Goal: Register for event/course

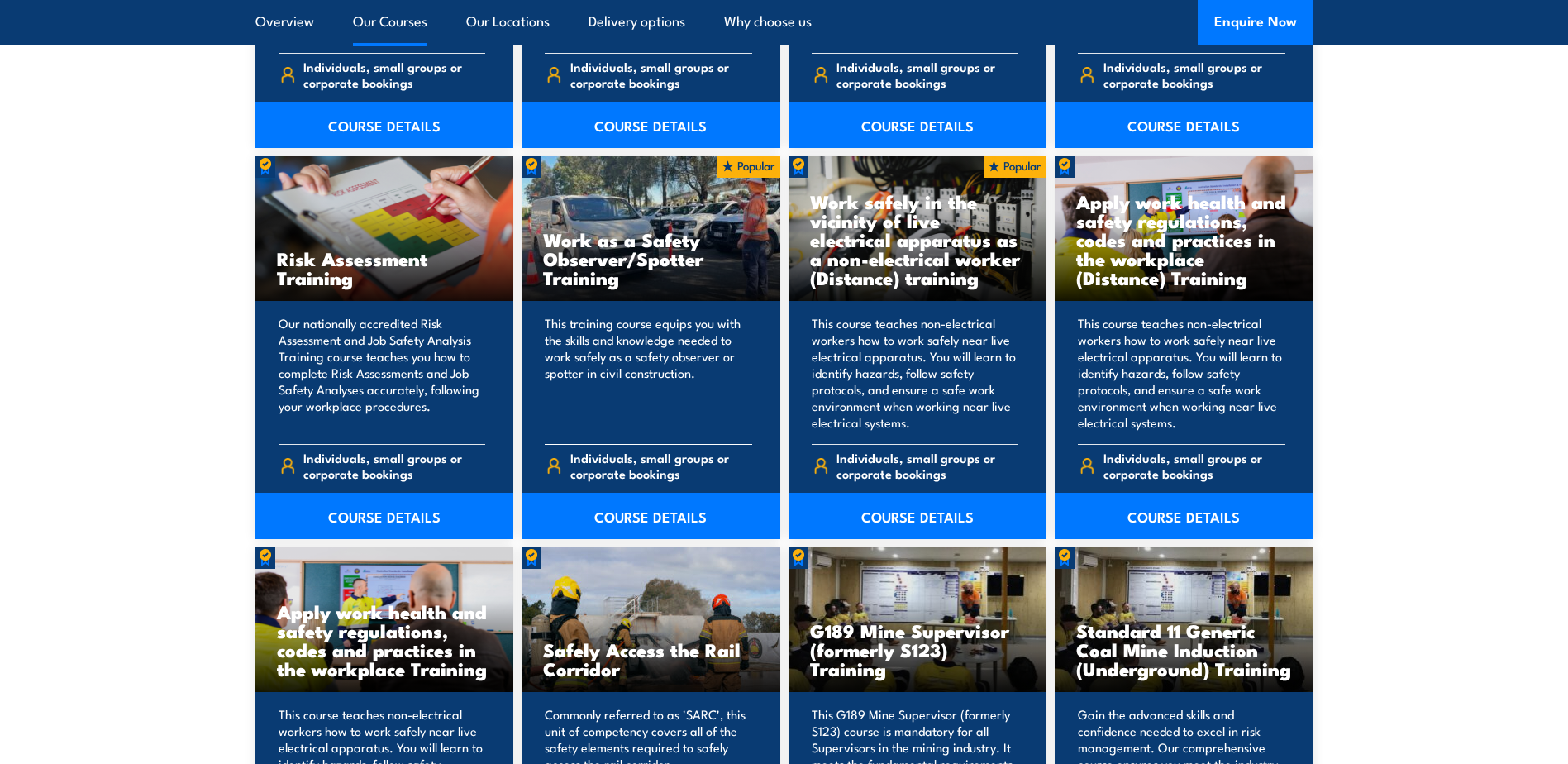
scroll to position [2163, 0]
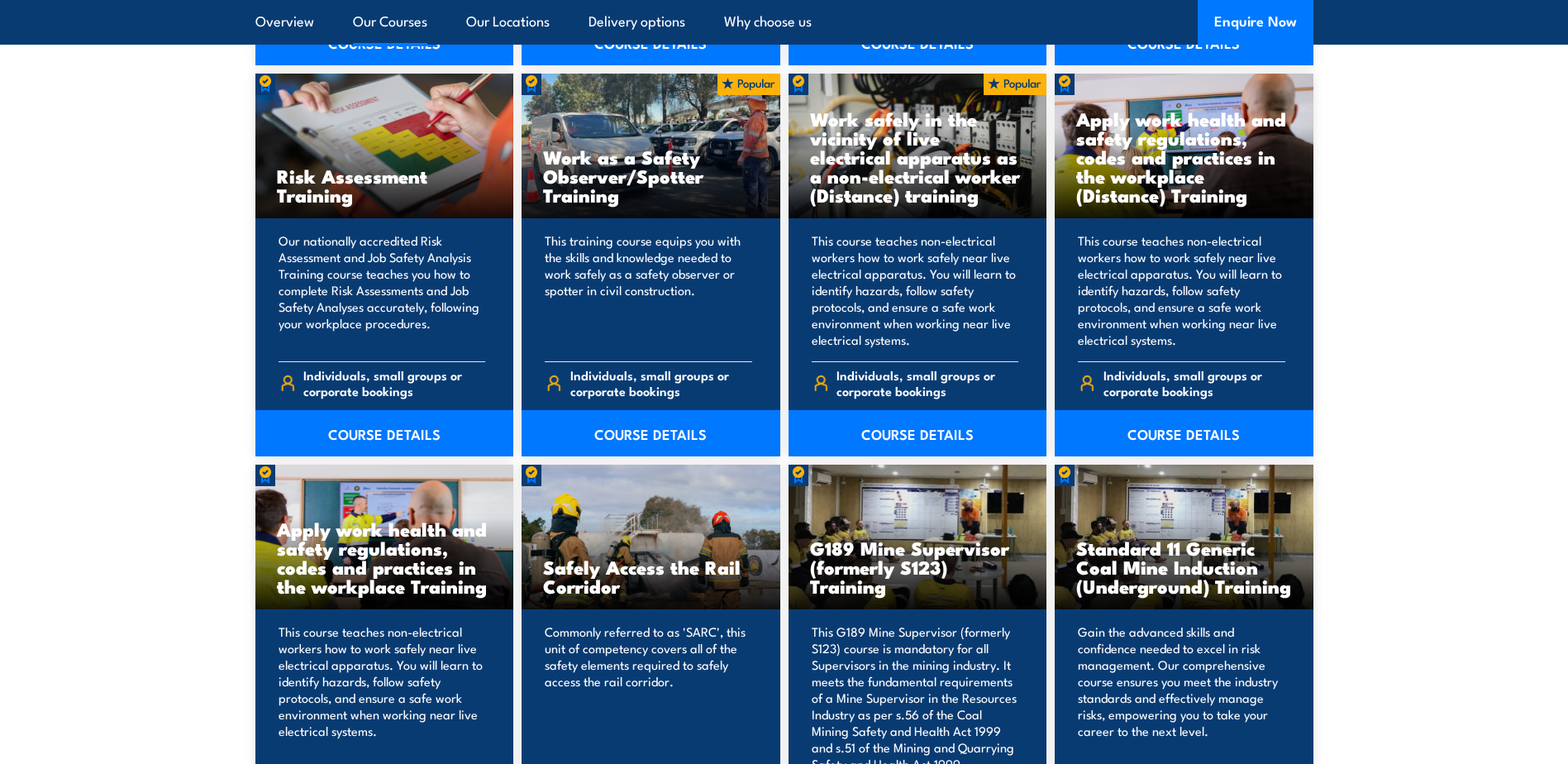
click at [908, 595] on h3 "G189 Mine Supervisor (formerly S123) Training" at bounding box center [918, 566] width 216 height 57
click at [898, 659] on p "This G189 Mine Supervisor (formerly S123) course is mandatory for all Superviso…" at bounding box center [915, 697] width 208 height 148
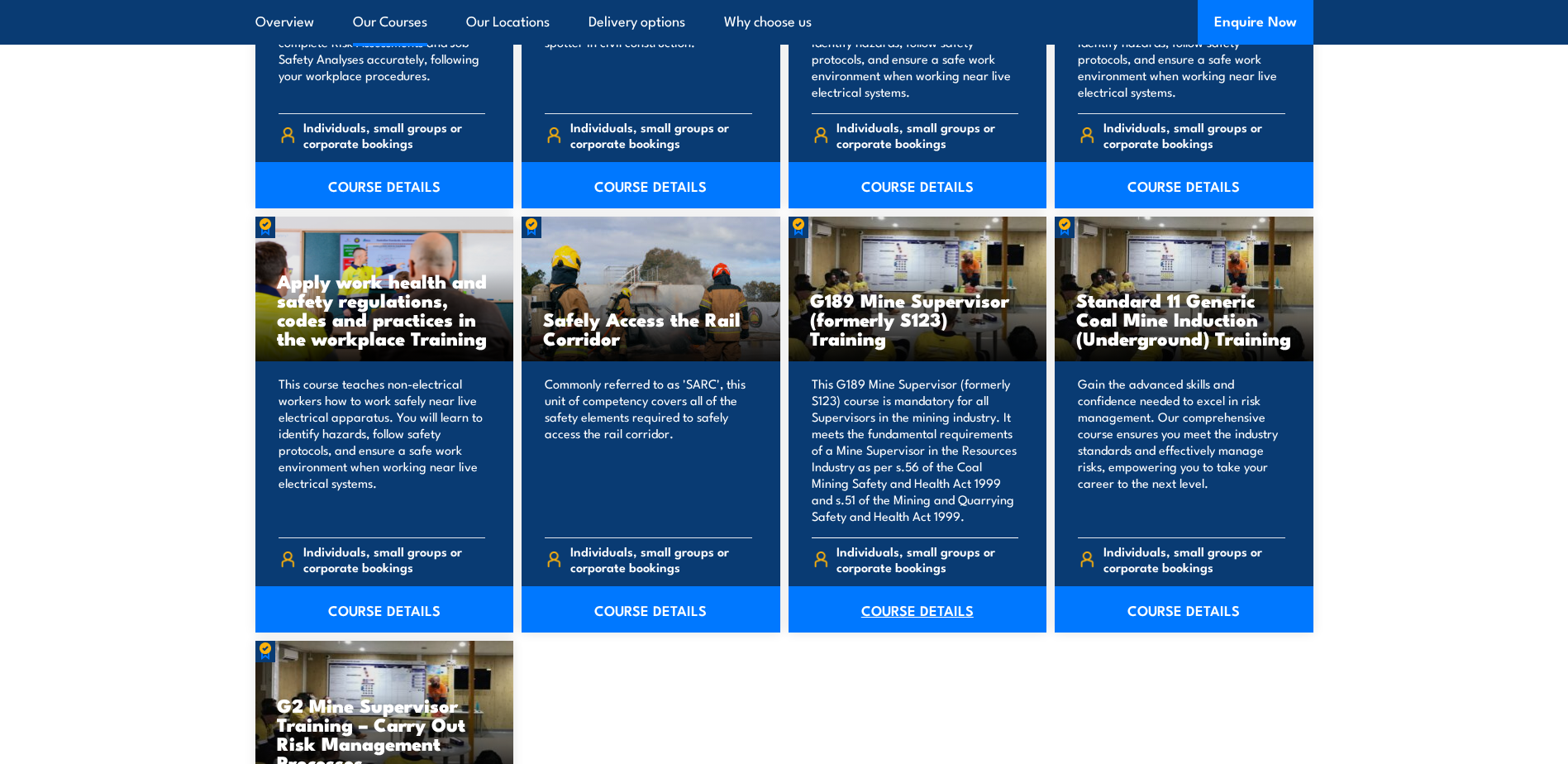
click at [900, 605] on link "COURSE DETAILS" at bounding box center [918, 608] width 259 height 46
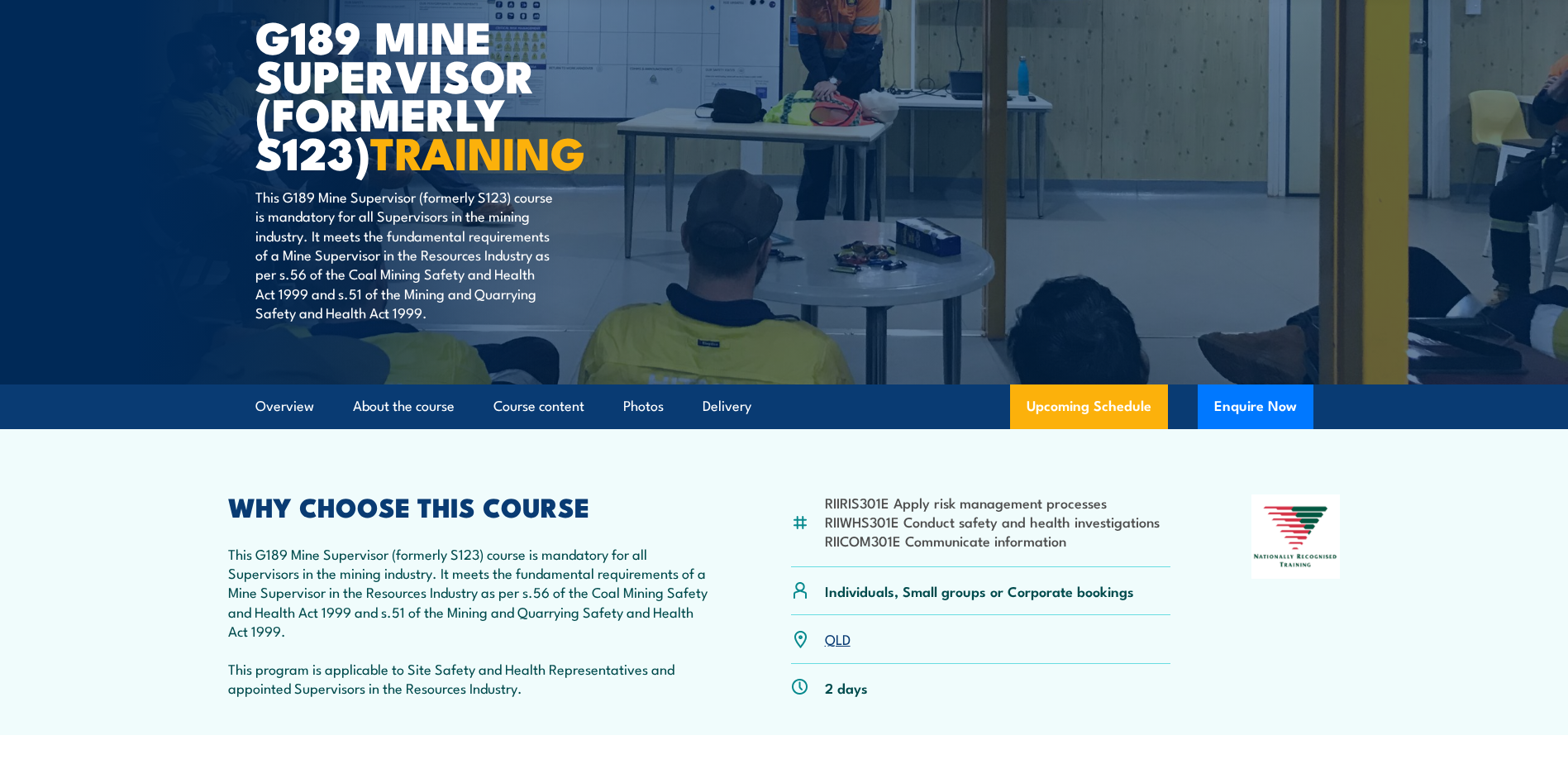
scroll to position [248, 0]
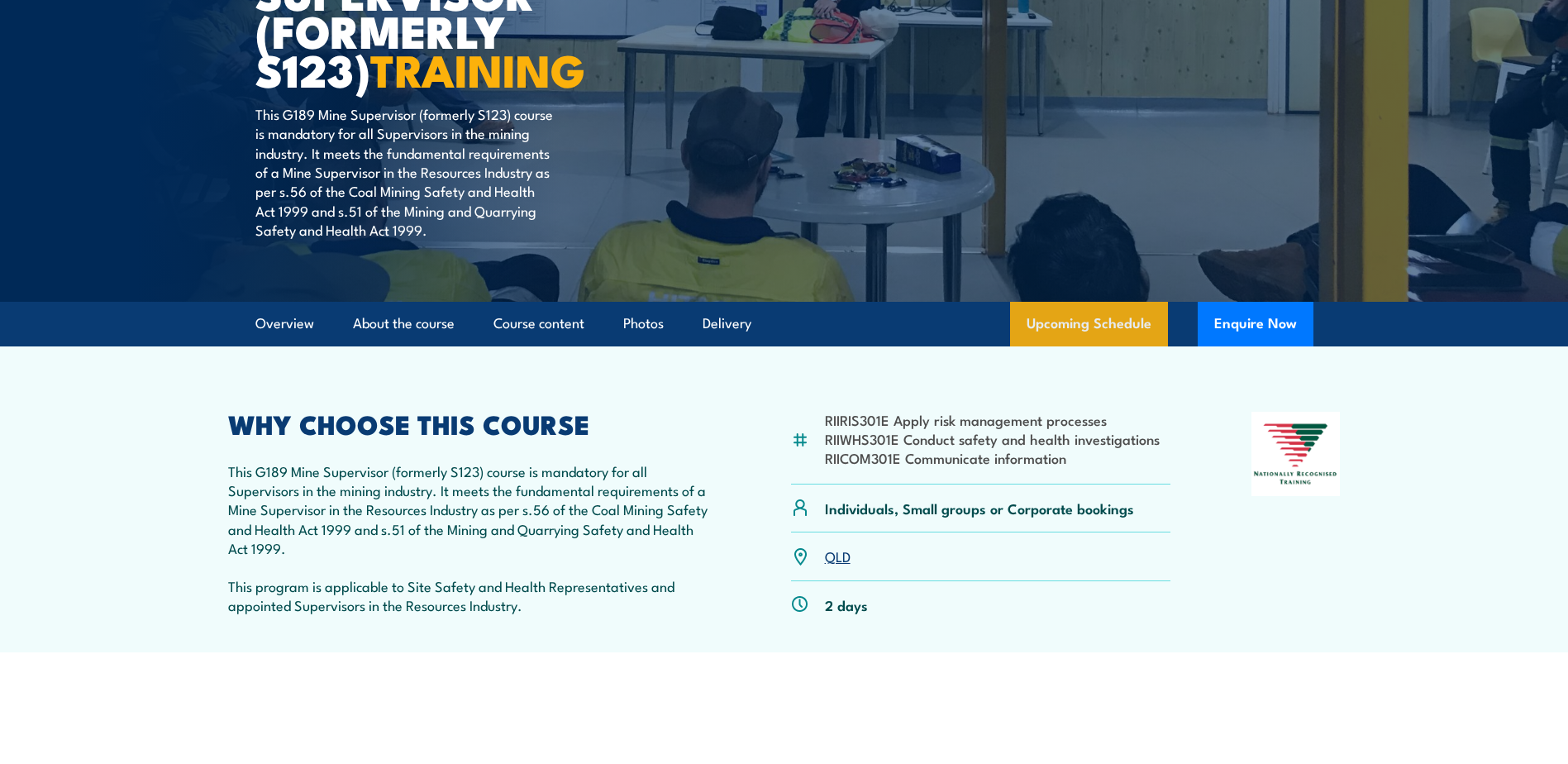
click at [1056, 325] on link "Upcoming Schedule" at bounding box center [1089, 324] width 157 height 45
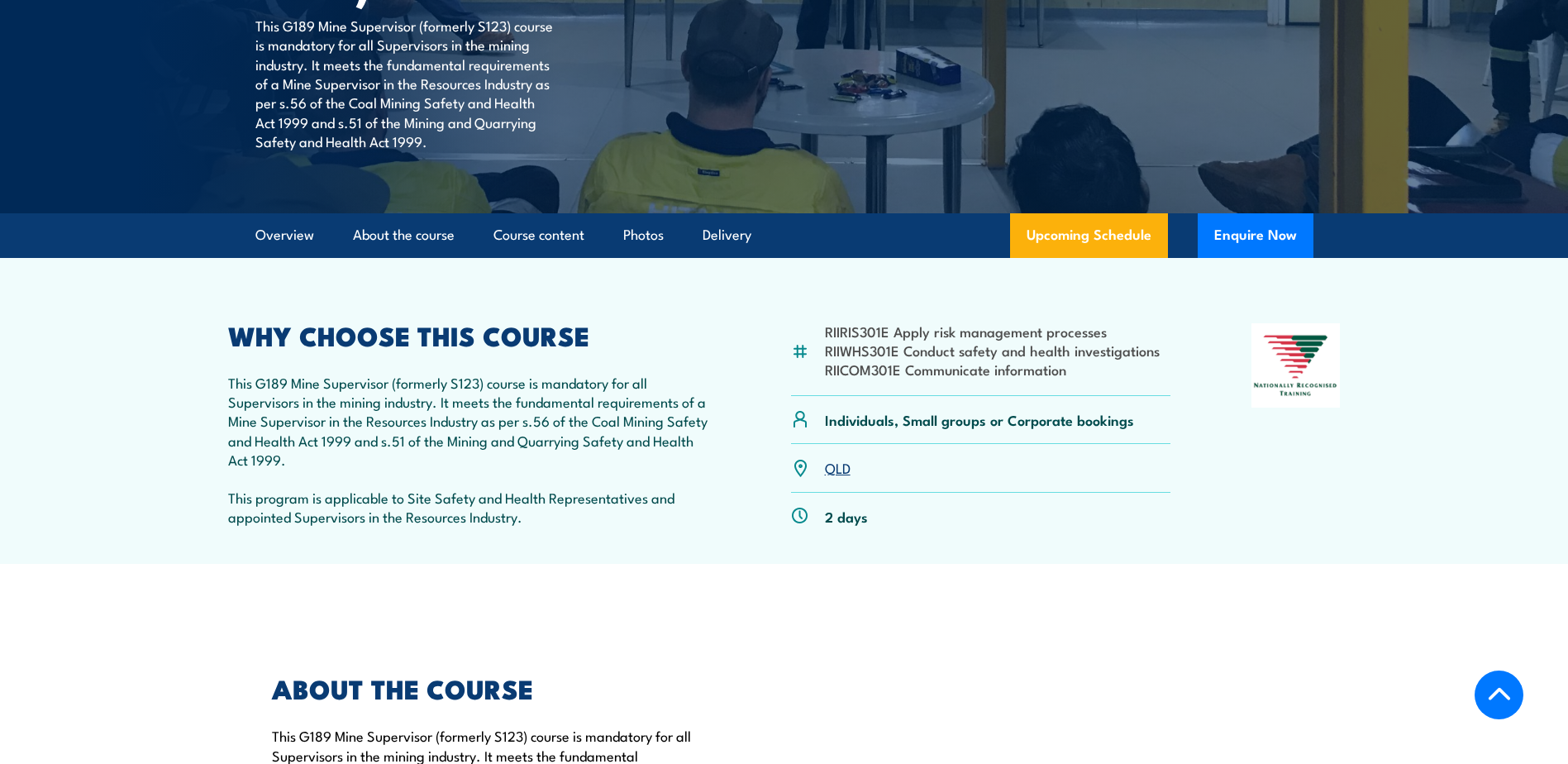
scroll to position [254, 0]
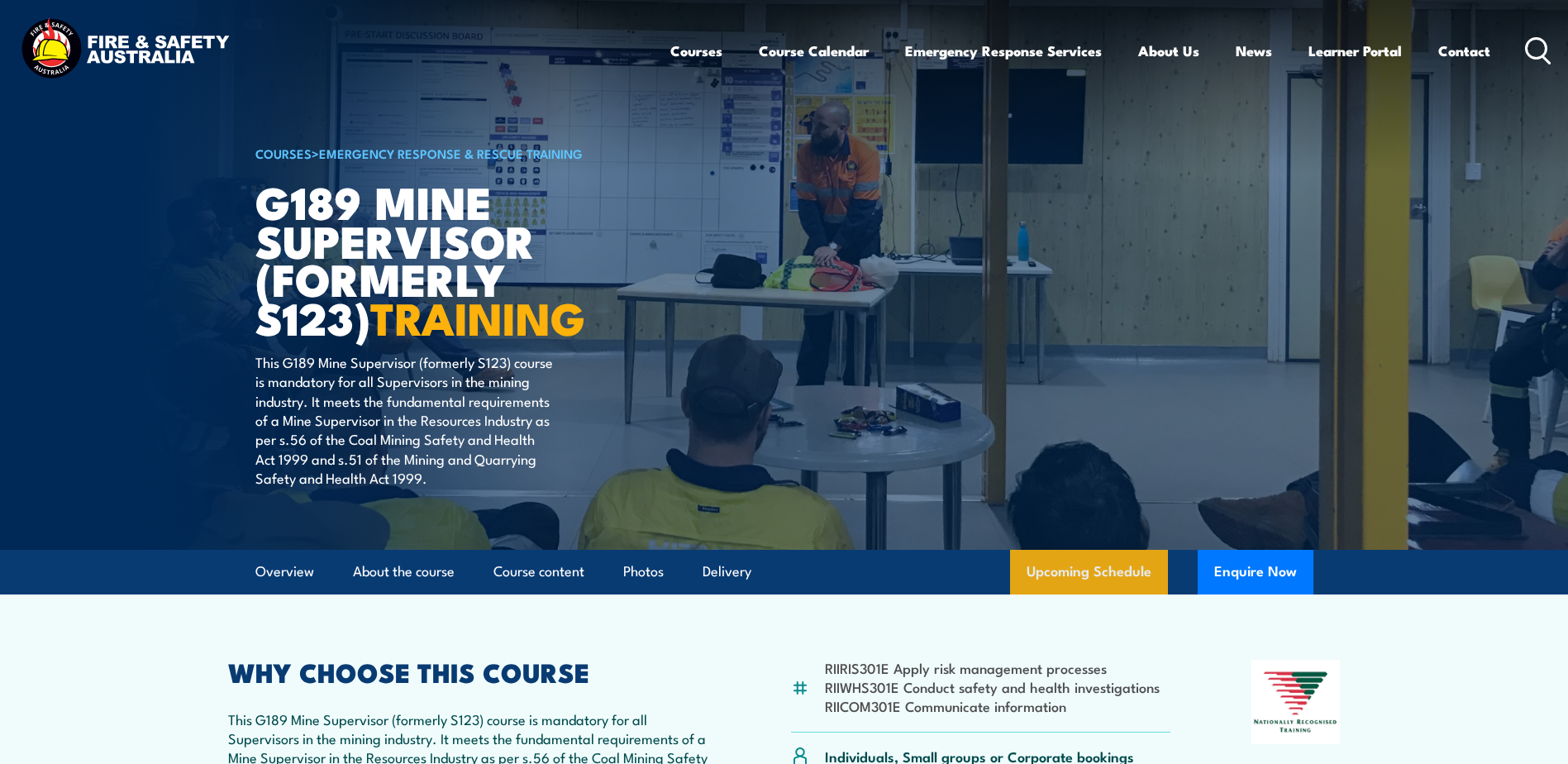
click at [1084, 567] on link "Upcoming Schedule" at bounding box center [1089, 572] width 157 height 45
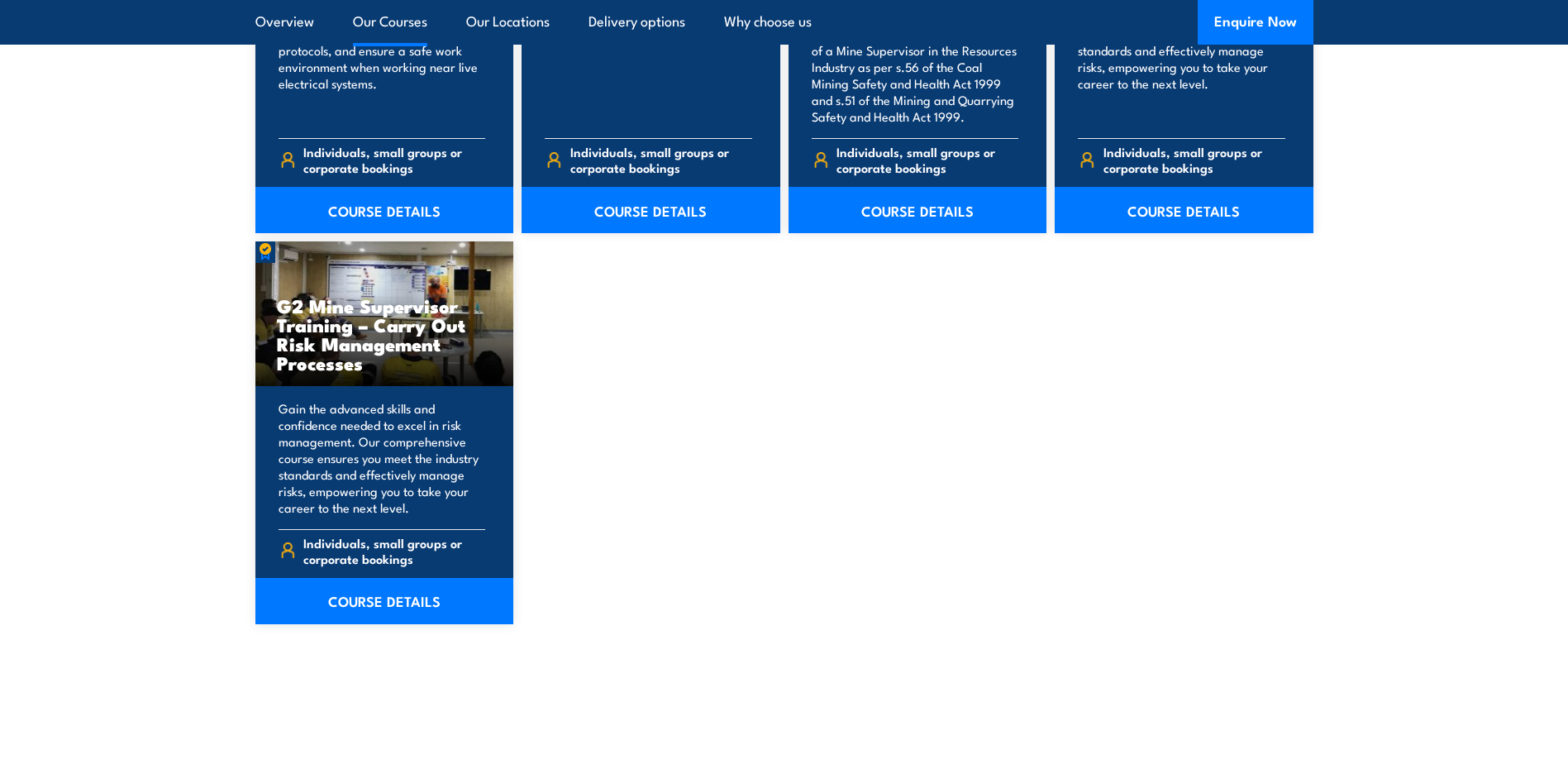
scroll to position [2894, 0]
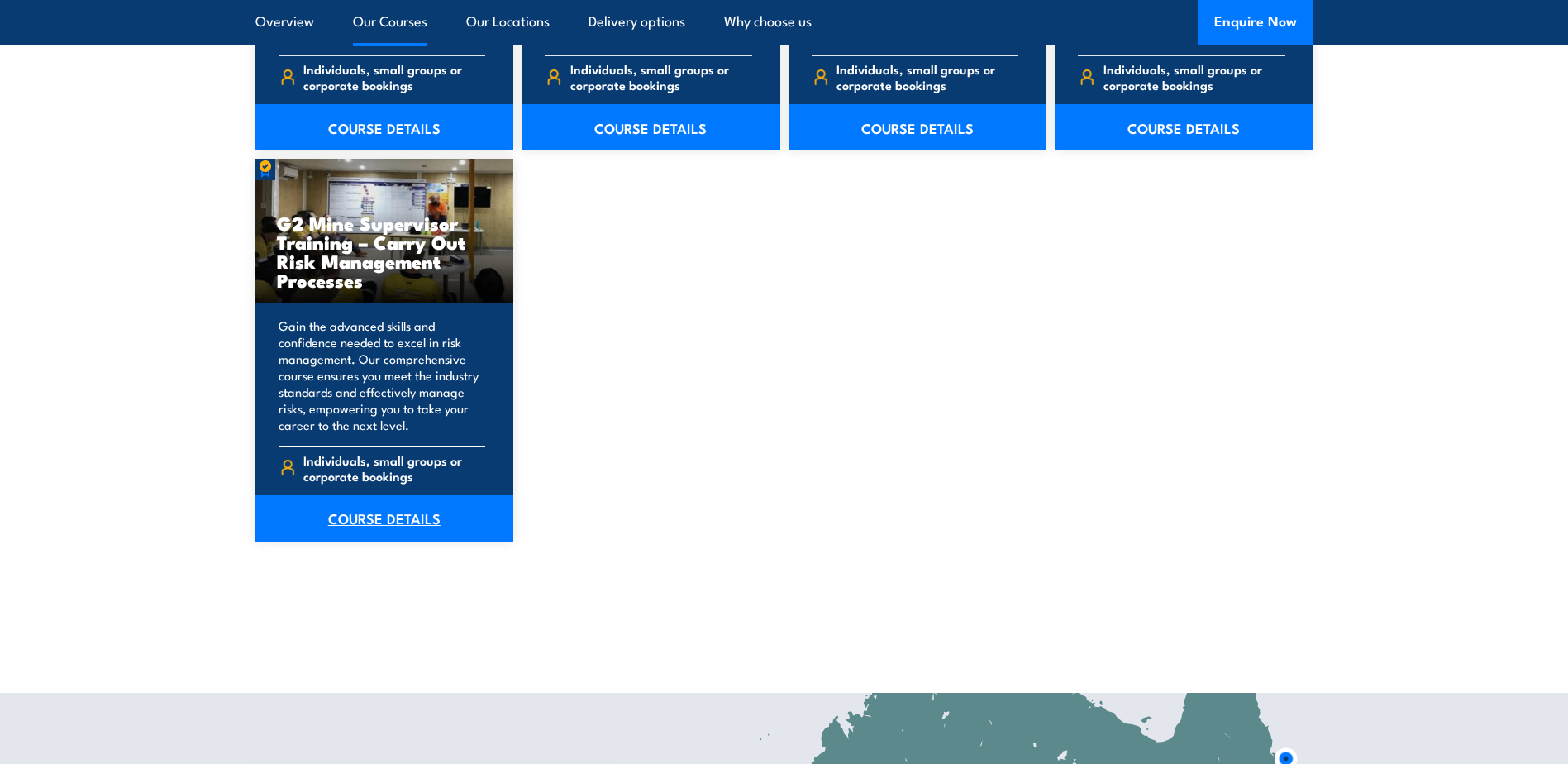
click at [381, 524] on link "COURSE DETAILS" at bounding box center [385, 517] width 259 height 46
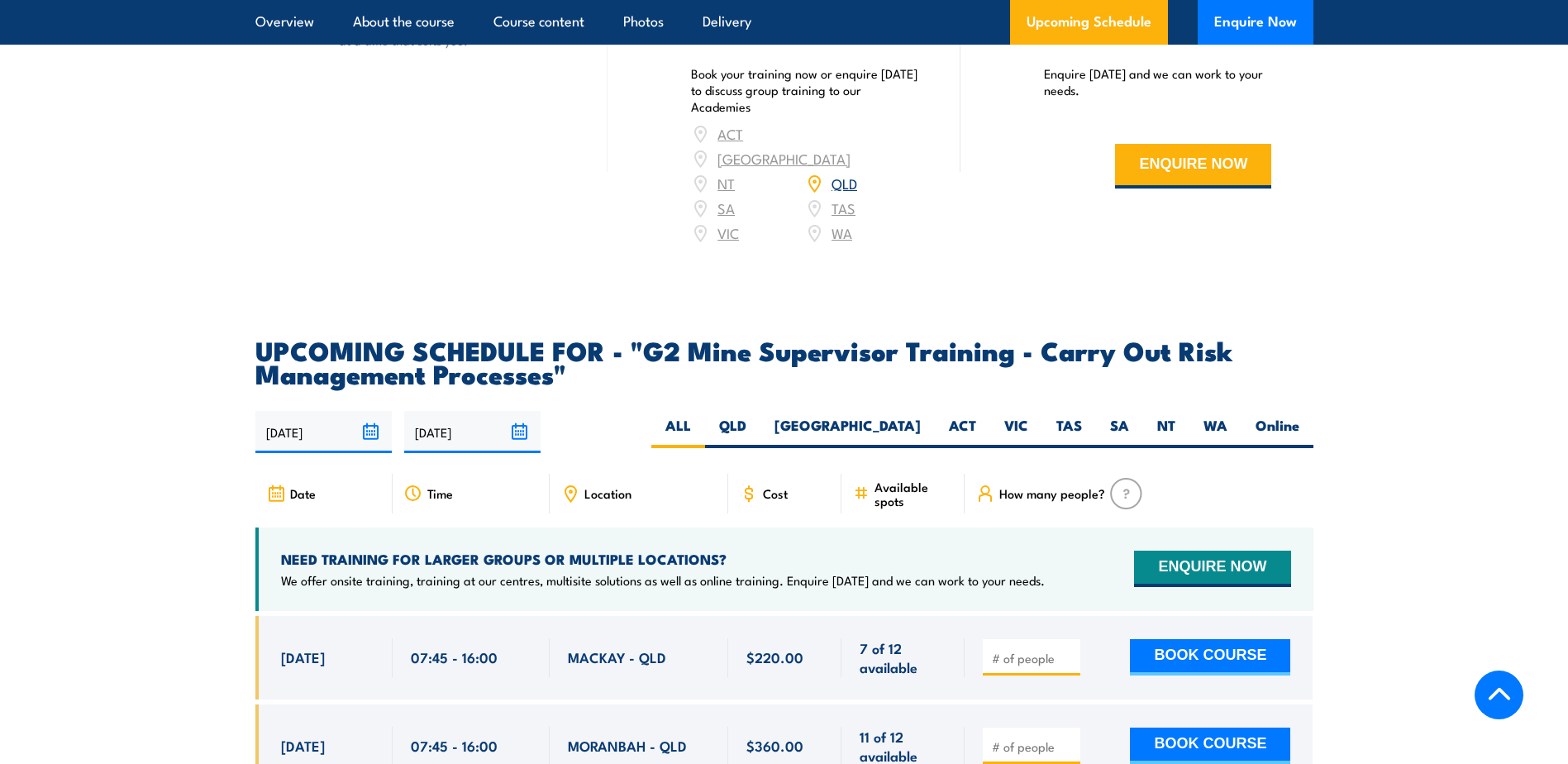
scroll to position [2976, 0]
